Goal: Go to known website: Access a specific website the user already knows

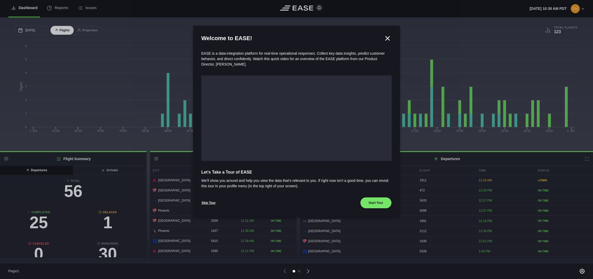
click at [387, 36] on icon at bounding box center [388, 38] width 8 height 8
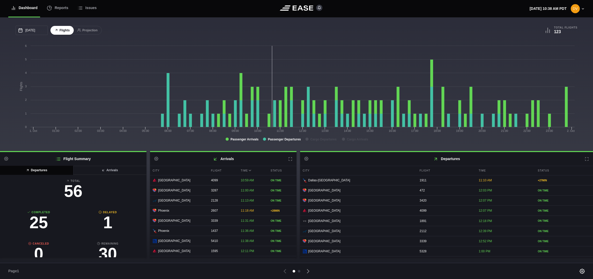
click at [288, 160] on icon at bounding box center [290, 159] width 4 height 4
